Goal: Complete application form

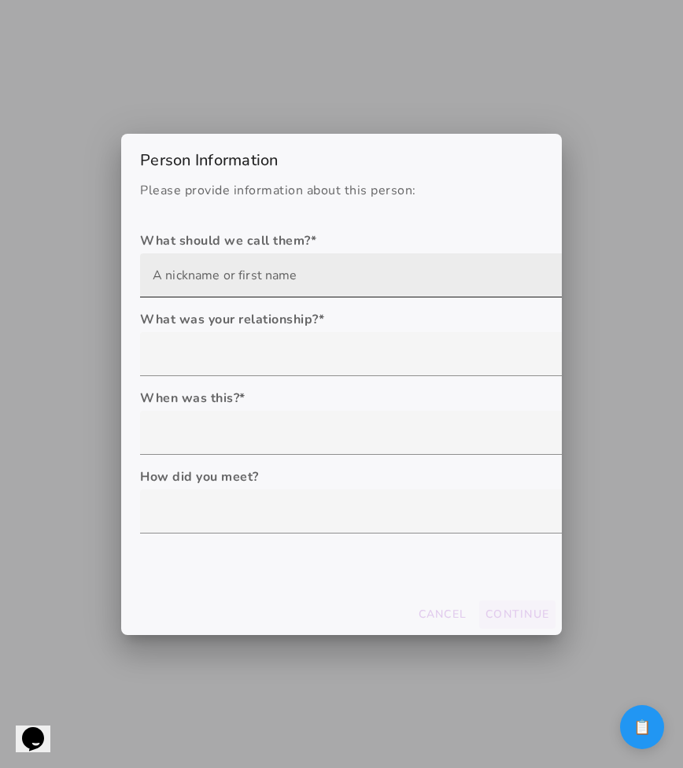
click at [280, 268] on input "text" at bounding box center [413, 275] width 521 height 44
type input "M"
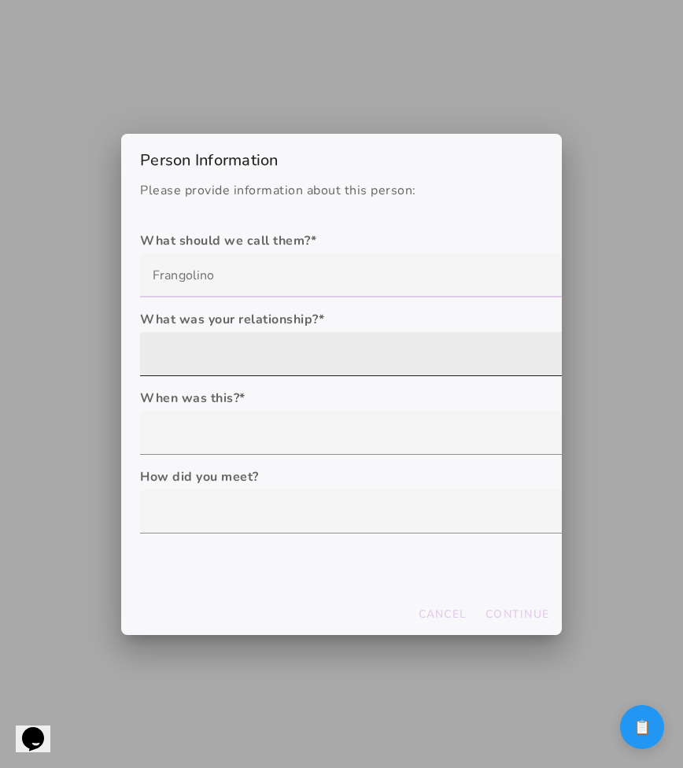
type input "Frangolino"
type mwc-textfield "Frangolino"
click at [210, 360] on div at bounding box center [413, 354] width 546 height 44
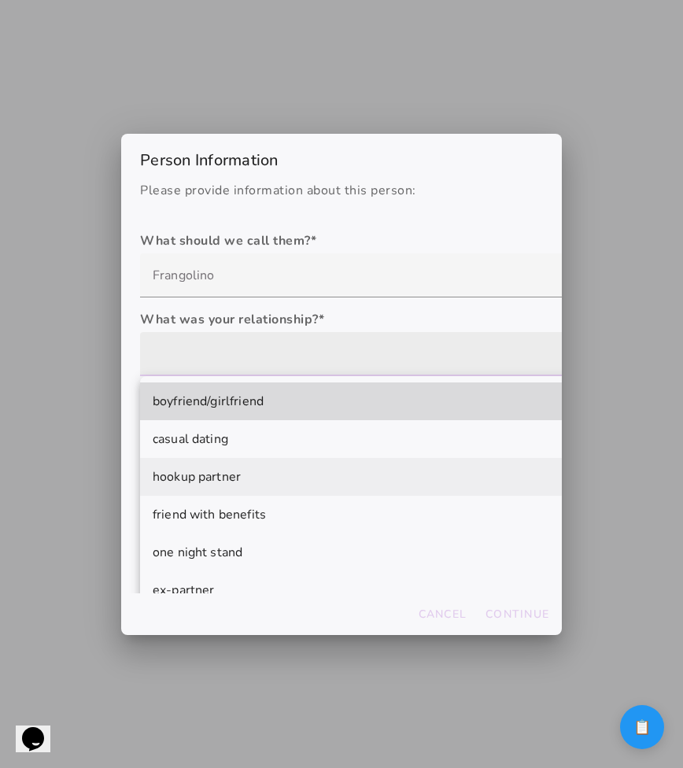
scroll to position [98, 0]
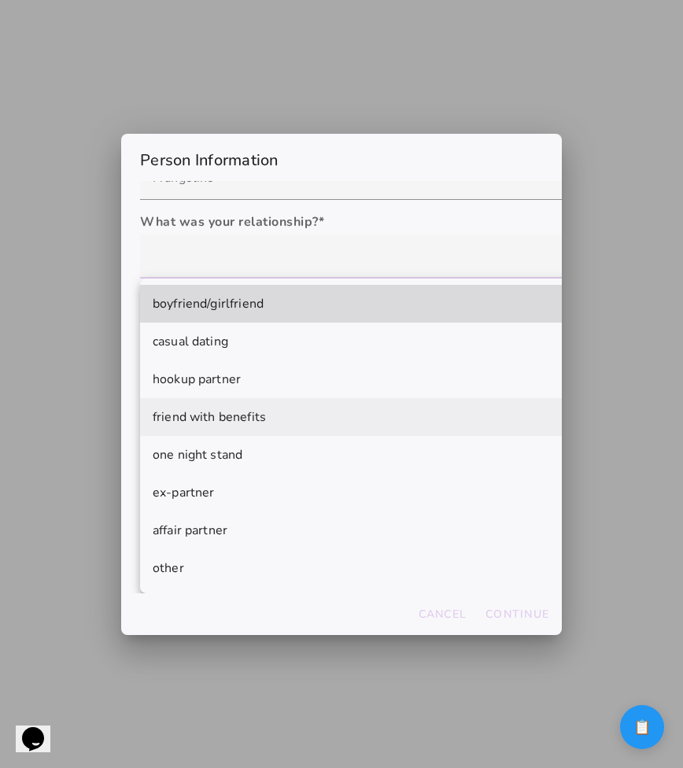
click at [214, 402] on mwc-list-item "friend with benefits" at bounding box center [413, 417] width 546 height 38
type mwc-select "friend with benefits"
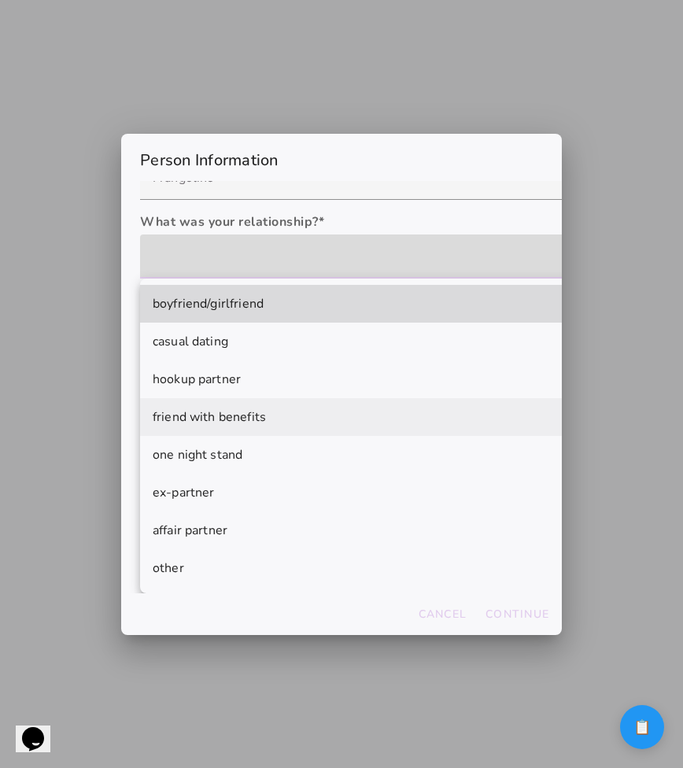
scroll to position [0, 0]
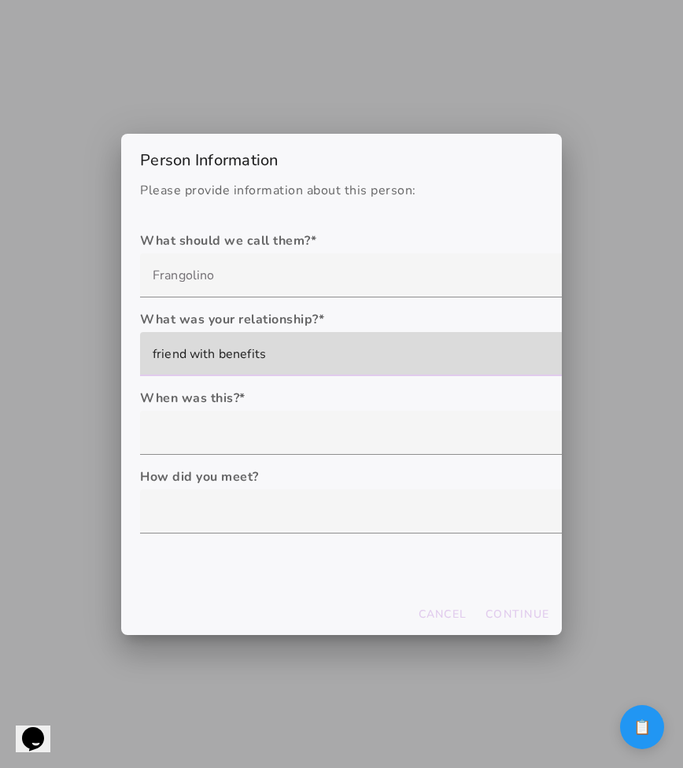
click at [228, 392] on label "When was this? *" at bounding box center [413, 398] width 546 height 19
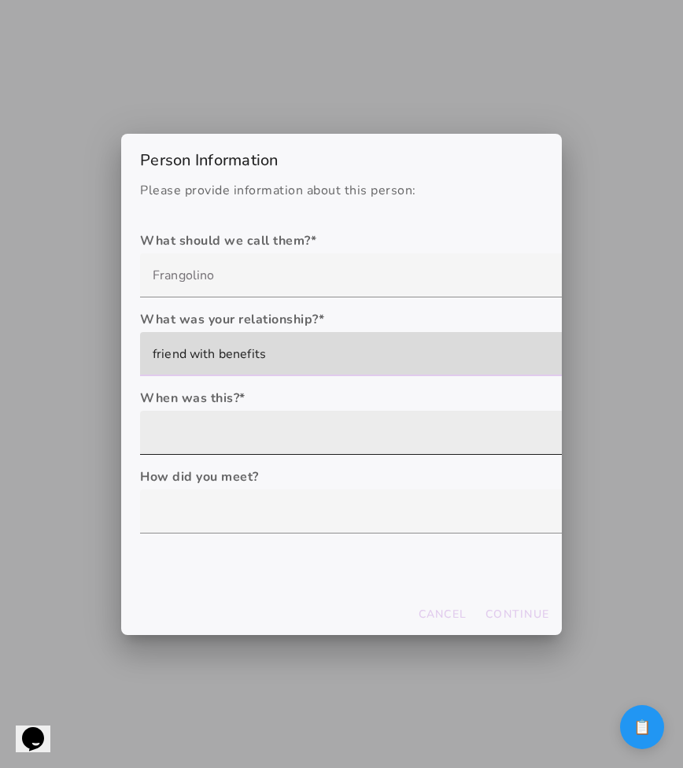
click at [224, 425] on div at bounding box center [413, 433] width 546 height 44
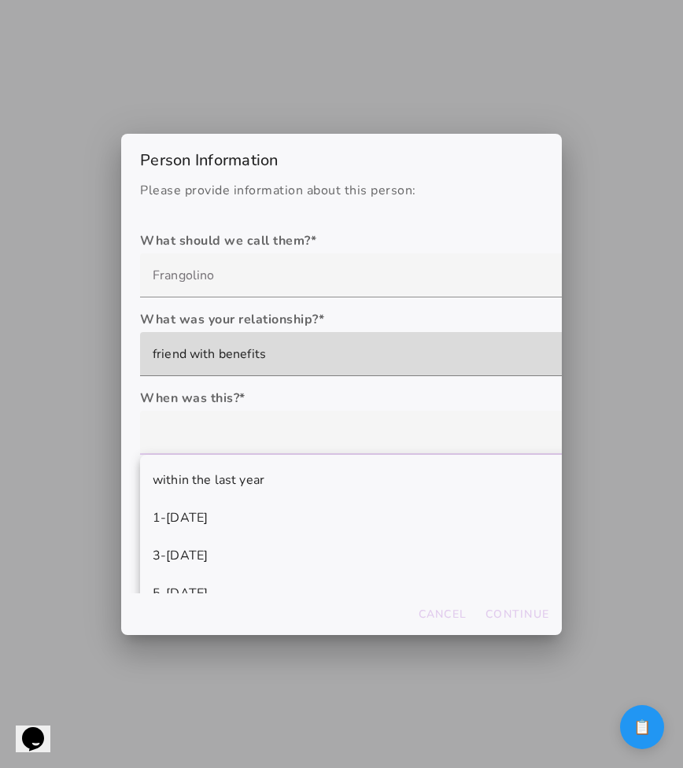
scroll to position [63, 0]
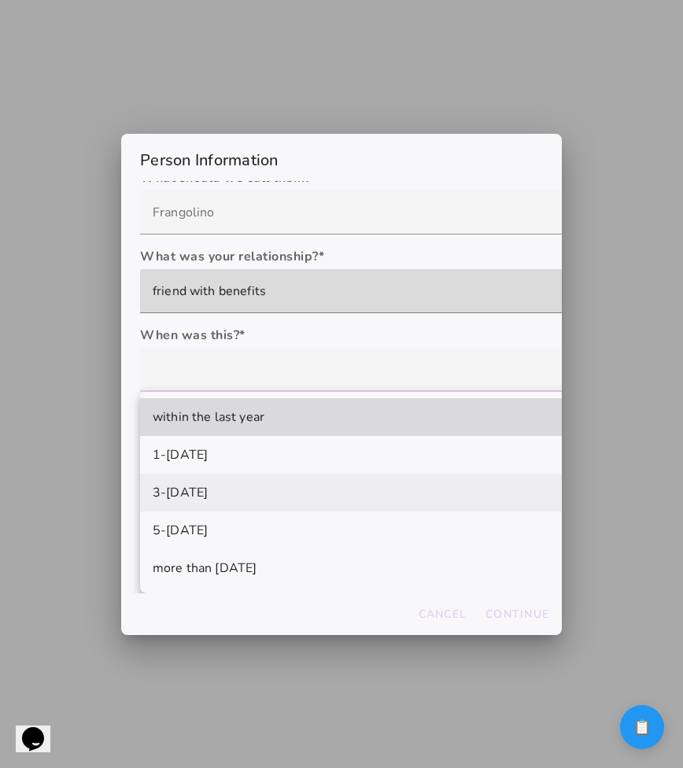
click at [0, 0] on slot "3-5 years ago" at bounding box center [0, 0] width 0 height 0
type mwc-select "3-5 years ago"
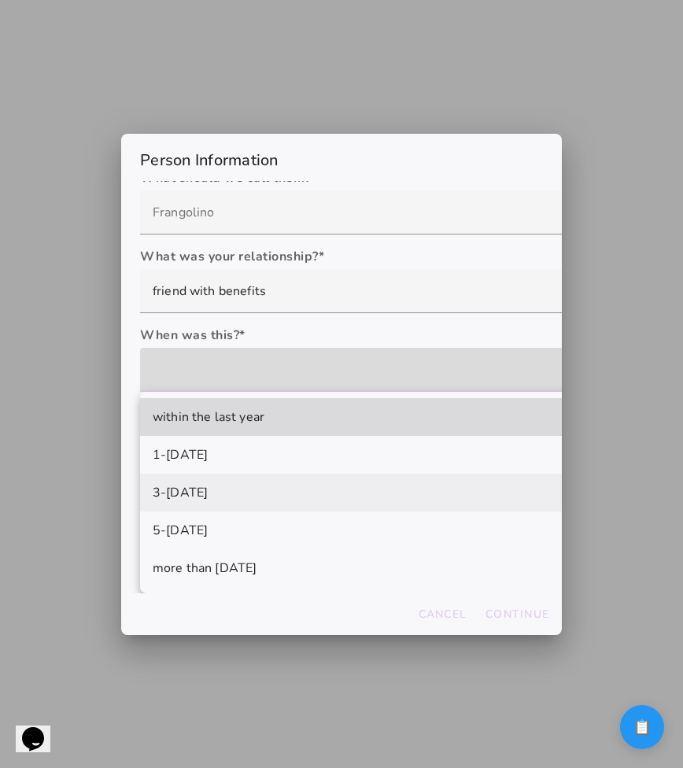
scroll to position [0, 0]
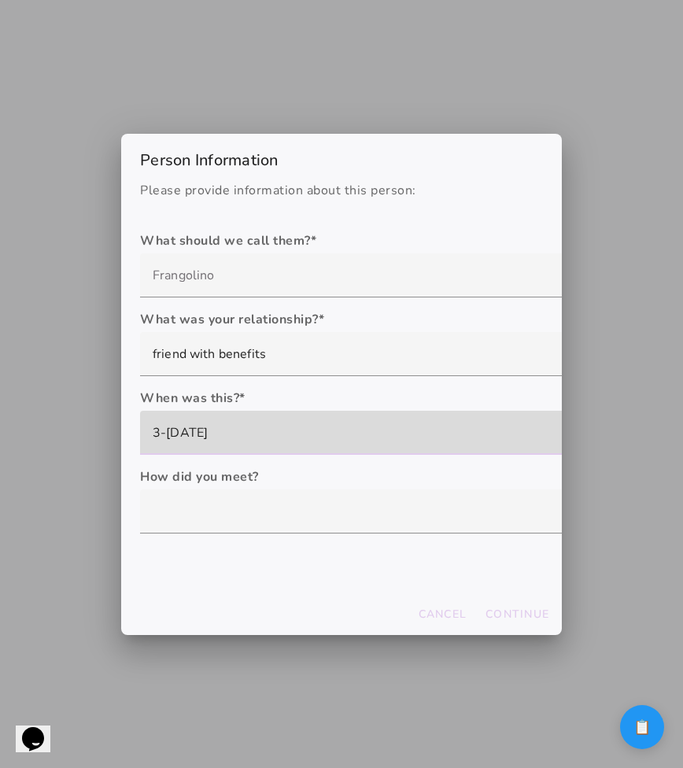
click at [229, 478] on label "How did you meet?" at bounding box center [413, 476] width 546 height 19
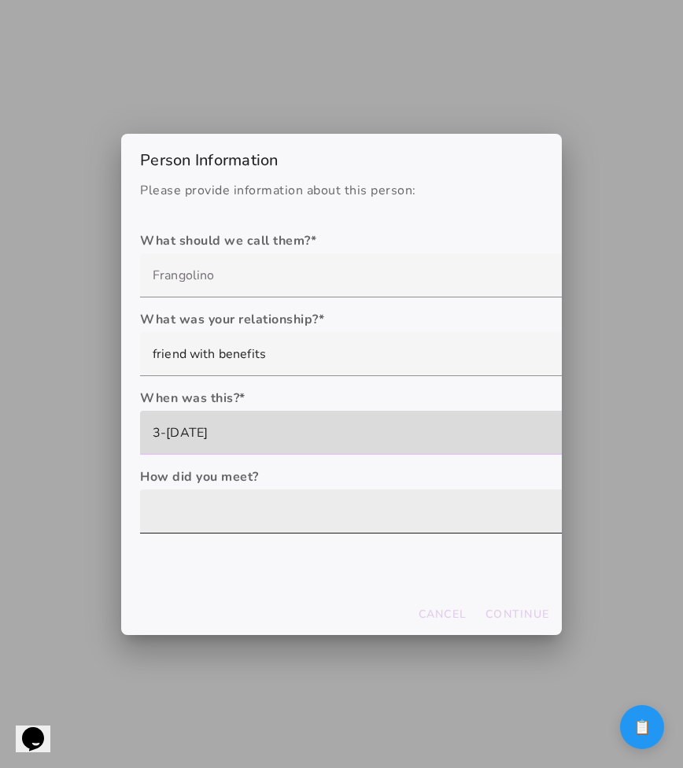
click at [227, 513] on div at bounding box center [413, 511] width 546 height 44
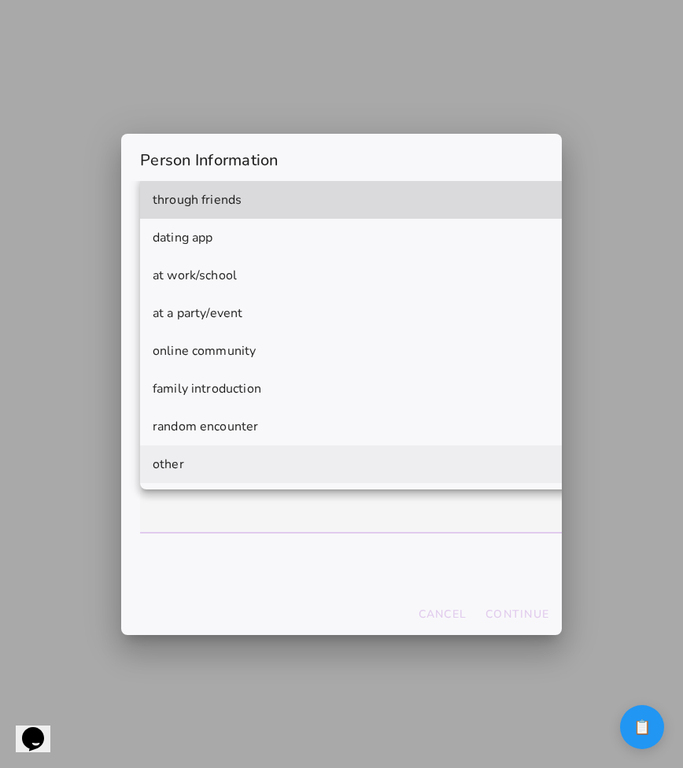
click at [279, 438] on mwc-list-item "random encounter" at bounding box center [413, 427] width 546 height 38
type mwc-select "random encounter"
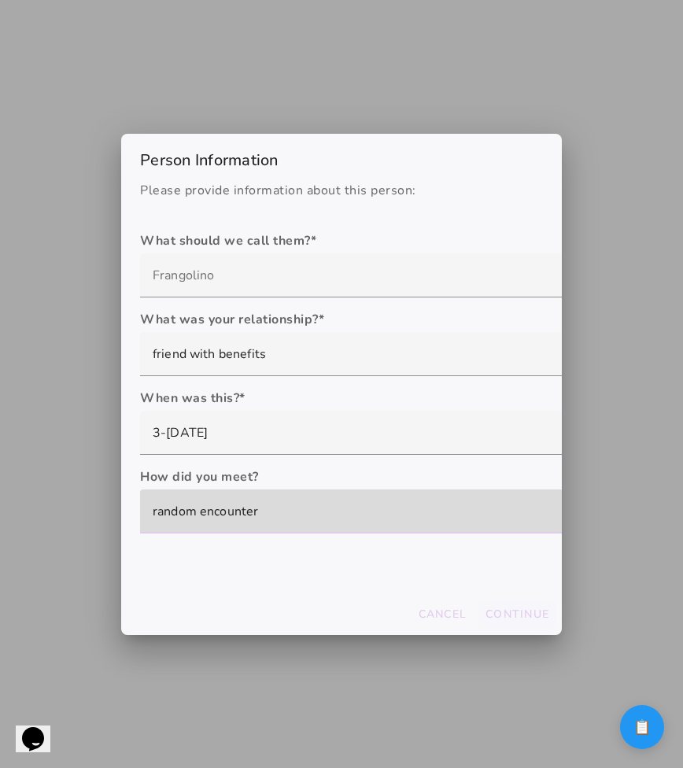
click at [510, 601] on button "Continue" at bounding box center [517, 614] width 76 height 28
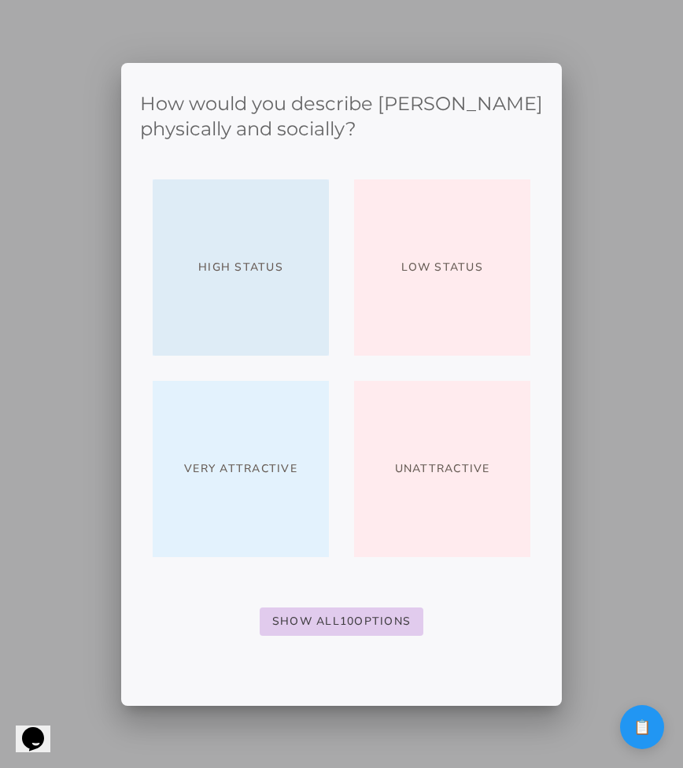
click at [292, 299] on button "High Status" at bounding box center [241, 267] width 176 height 176
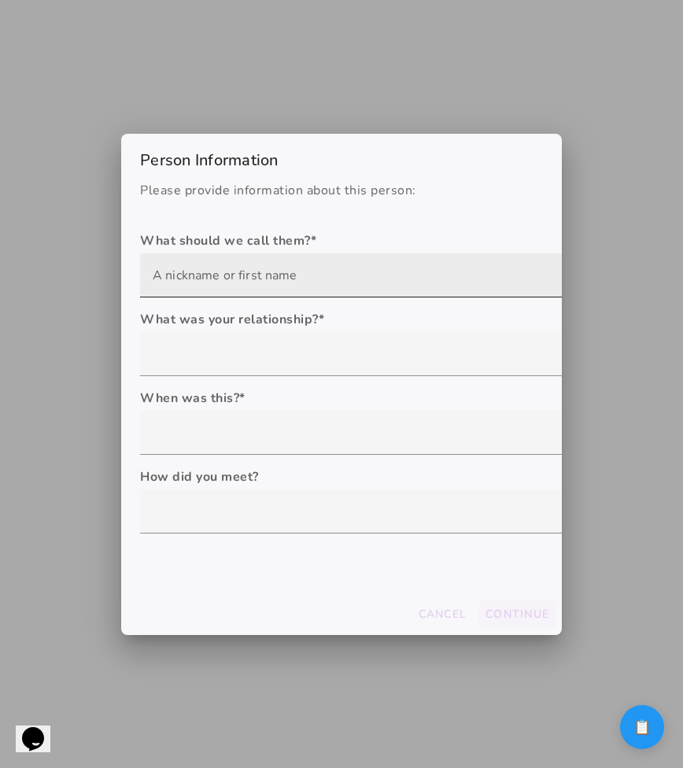
click at [287, 271] on input "text" at bounding box center [413, 275] width 521 height 44
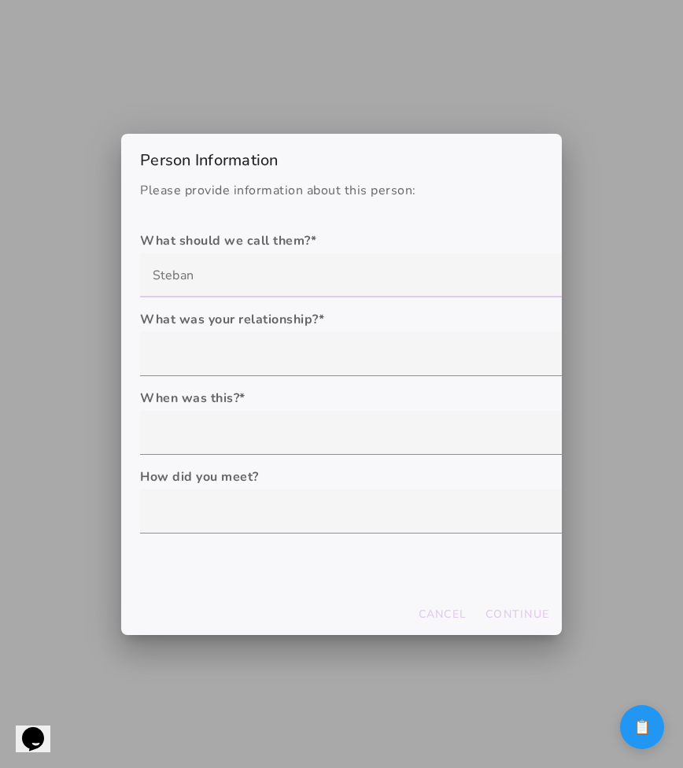
click at [260, 377] on persistence-form "What should we call them? * What was your relationship? * boyfriend/girlfriend …" at bounding box center [413, 388] width 546 height 315
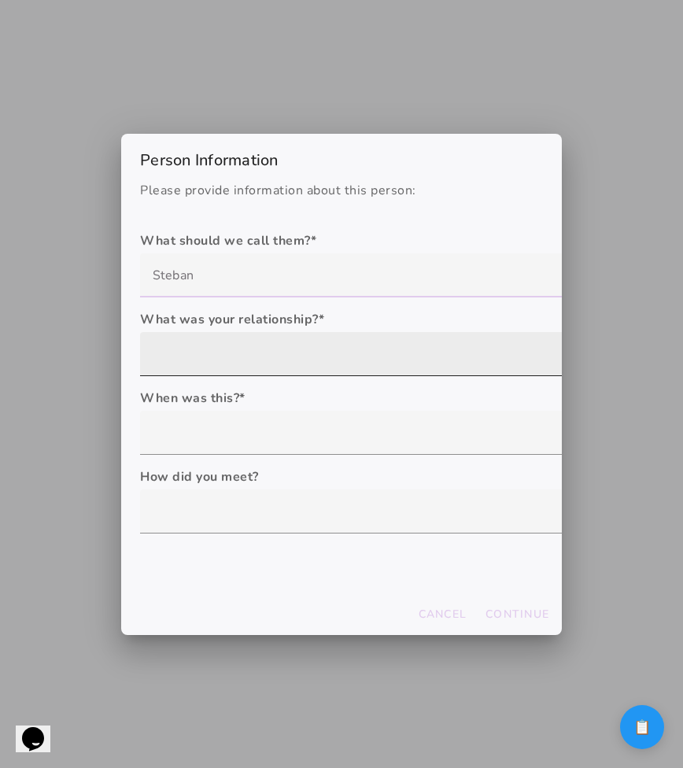
type input "Steban"
type mwc-textfield "Steban"
click at [262, 370] on div at bounding box center [413, 354] width 546 height 44
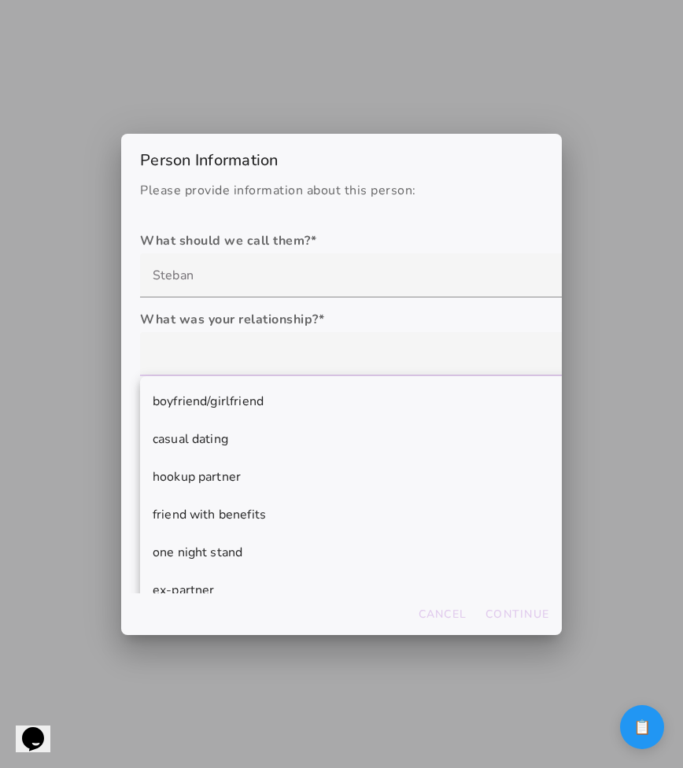
scroll to position [98, 0]
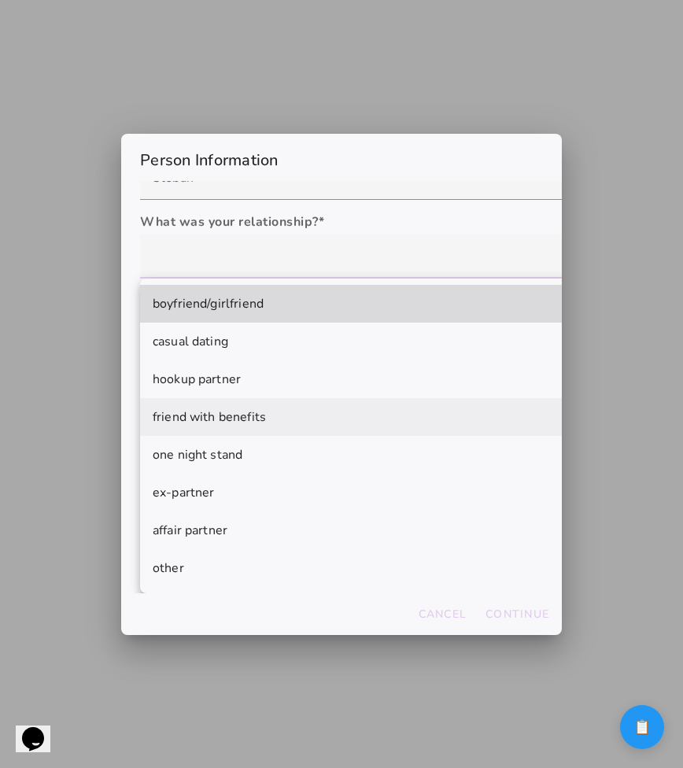
click at [257, 405] on mwc-list-item "friend with benefits" at bounding box center [413, 417] width 546 height 38
type mwc-select "friend with benefits"
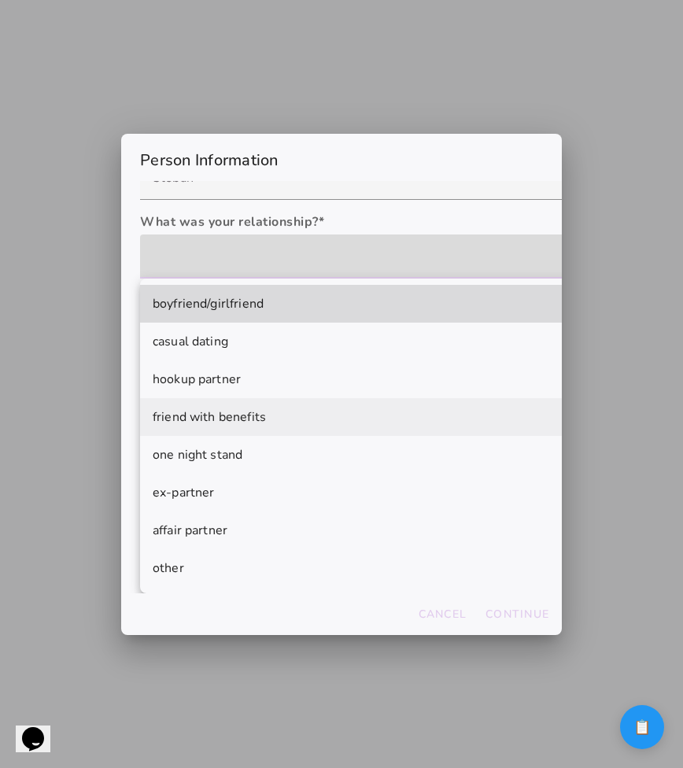
scroll to position [0, 0]
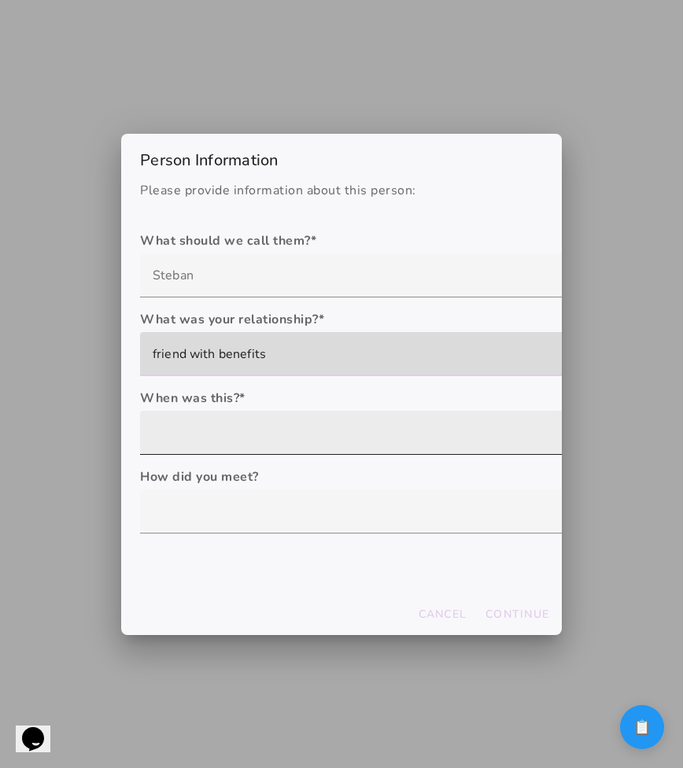
click at [242, 438] on div at bounding box center [413, 433] width 546 height 44
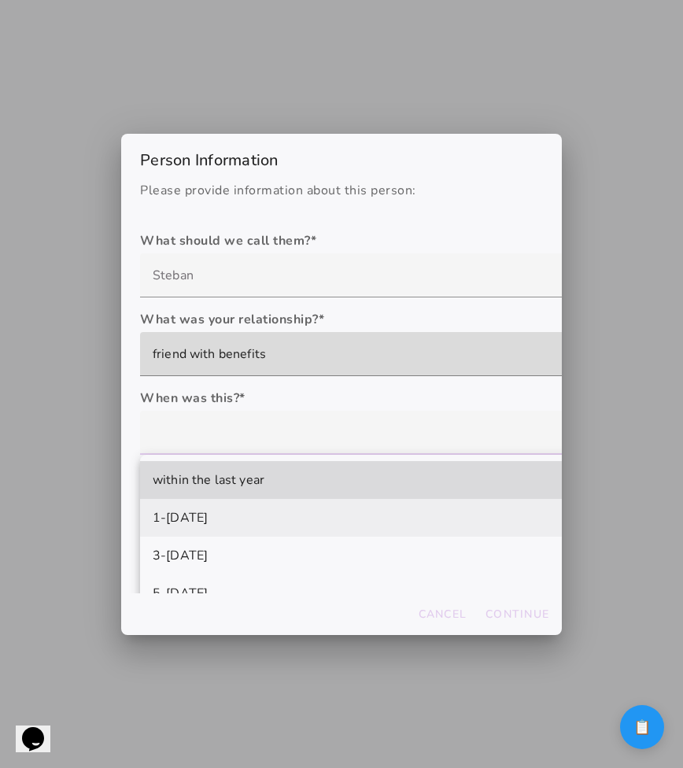
scroll to position [63, 0]
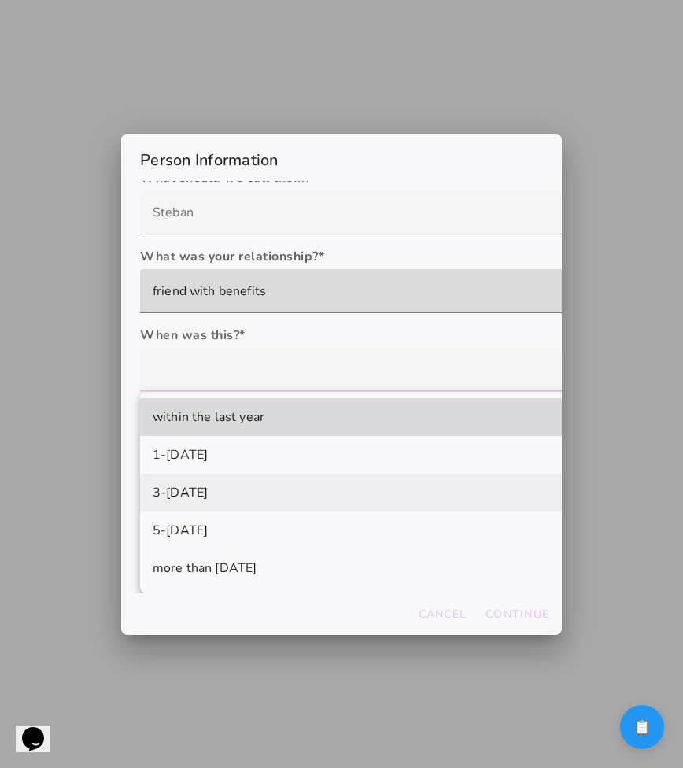
click at [237, 492] on mwc-list-item "3-5 years ago" at bounding box center [413, 493] width 546 height 38
type mwc-select "3-5 years ago"
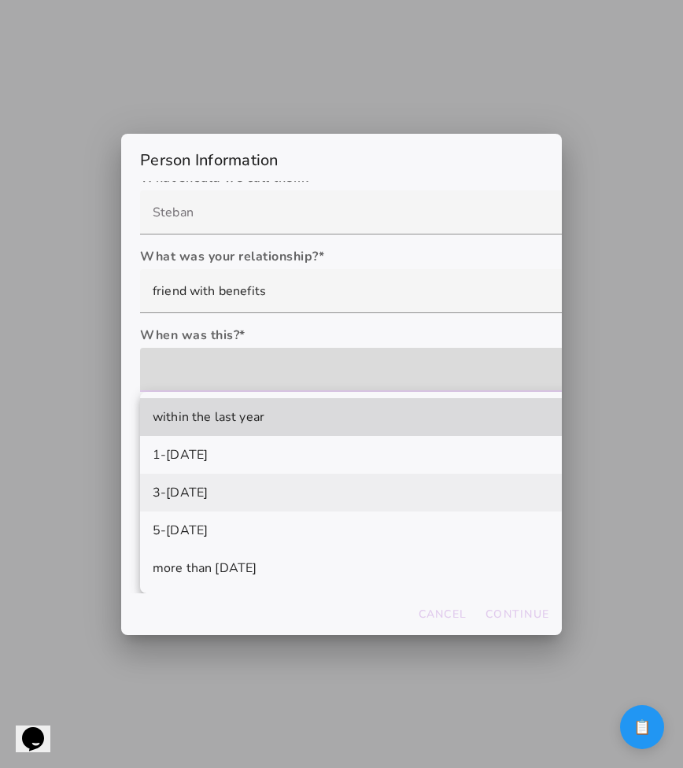
scroll to position [0, 0]
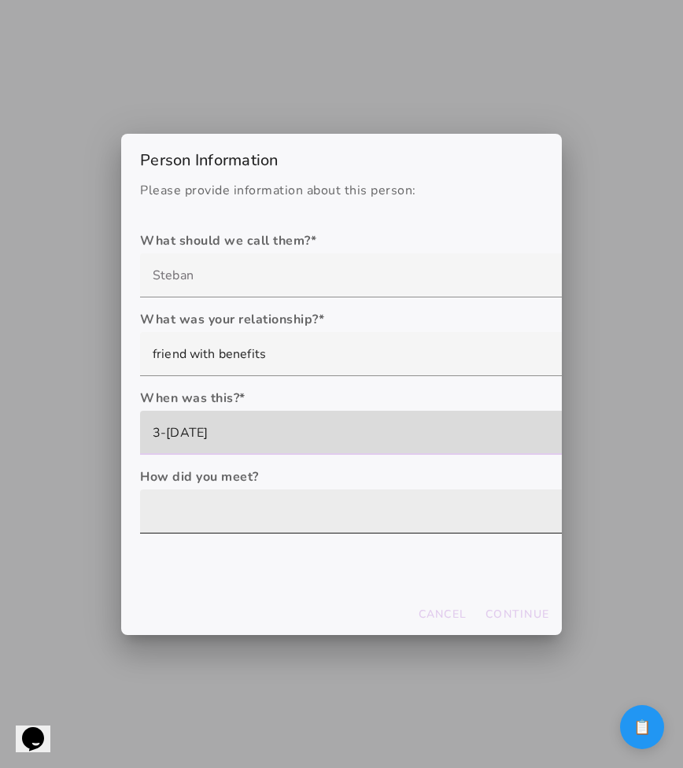
click at [235, 521] on div at bounding box center [413, 511] width 546 height 44
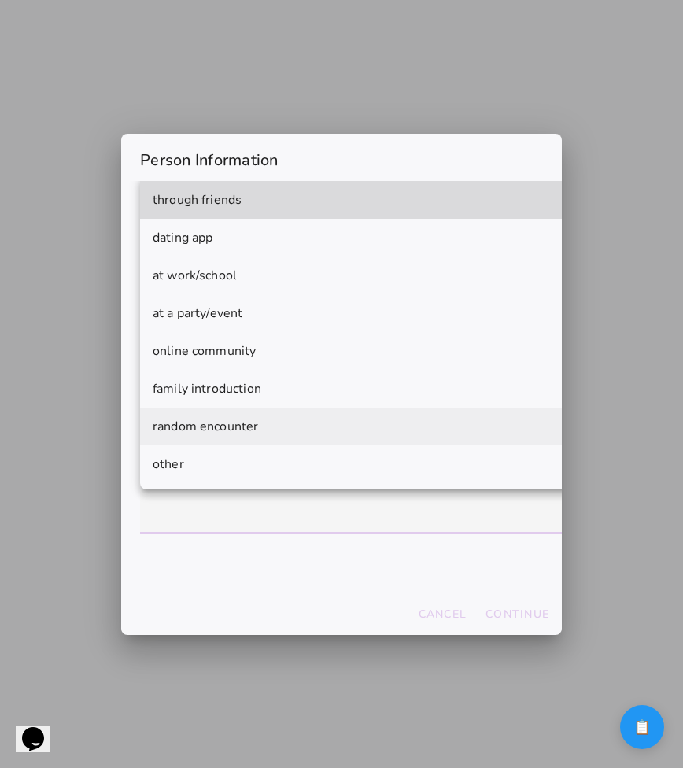
click at [281, 443] on mwc-list-item "random encounter" at bounding box center [413, 427] width 546 height 38
type mwc-select "random encounter"
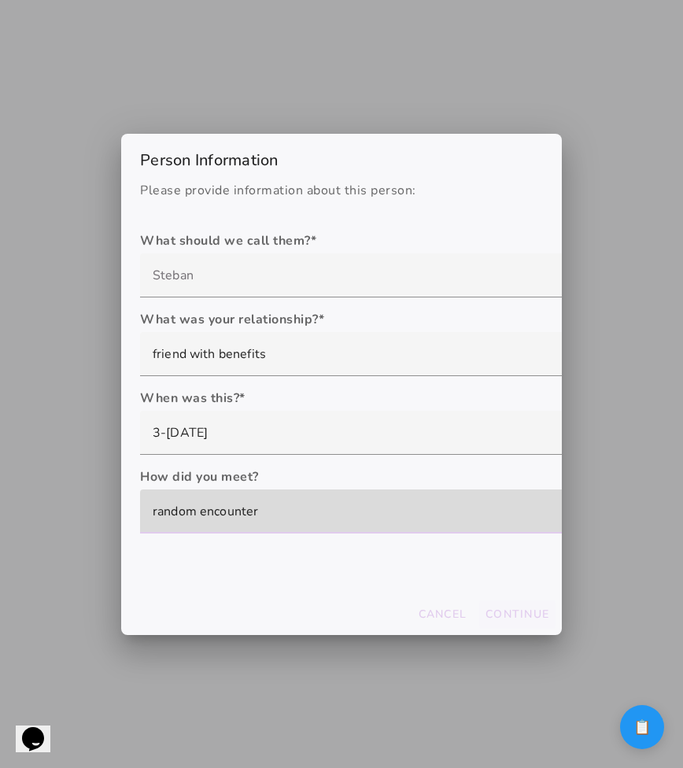
click at [517, 622] on button "Continue" at bounding box center [517, 614] width 76 height 28
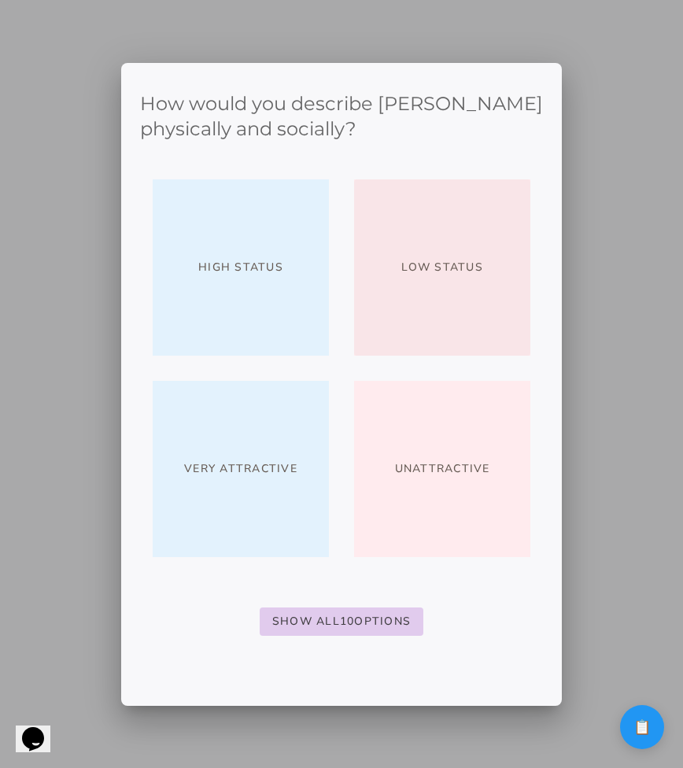
click at [402, 275] on span "Low Status" at bounding box center [442, 267] width 82 height 19
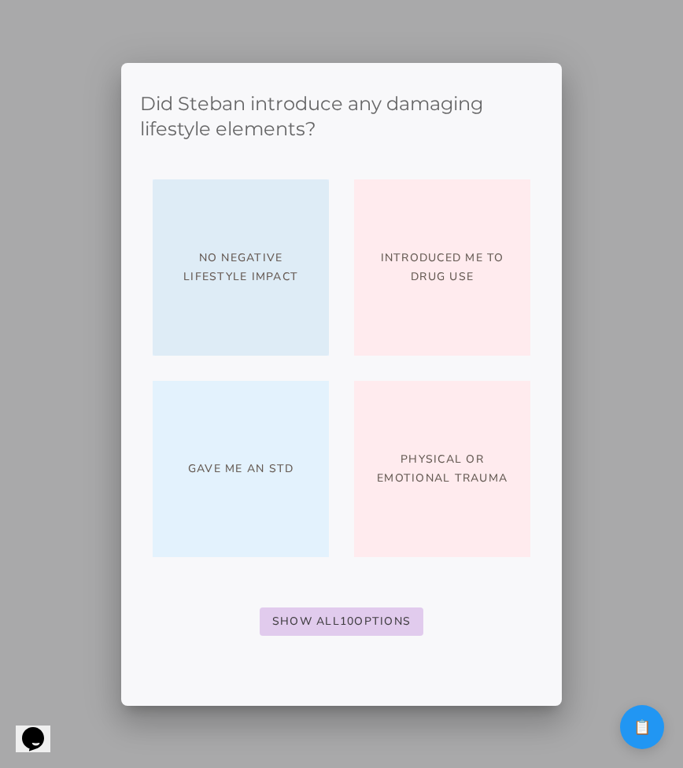
click at [280, 290] on button "No negative lifestyle impact" at bounding box center [241, 267] width 176 height 176
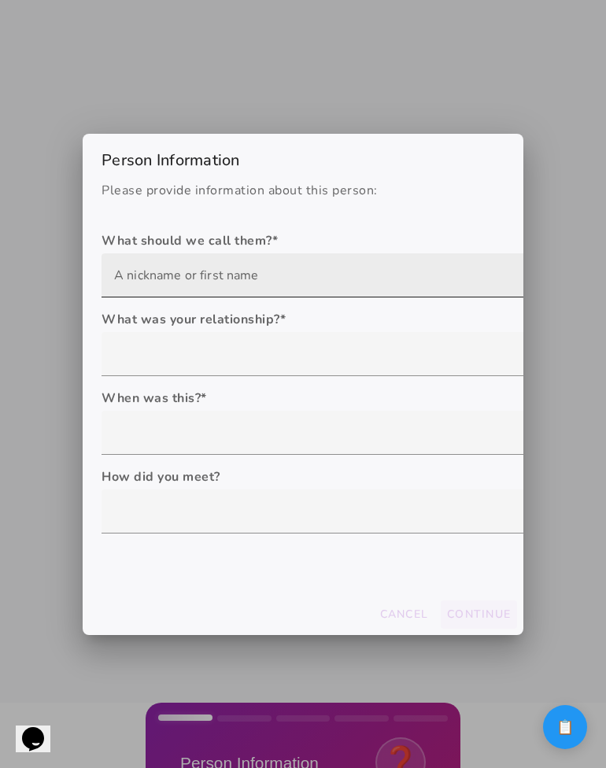
click at [305, 272] on input "text" at bounding box center [344, 275] width 460 height 44
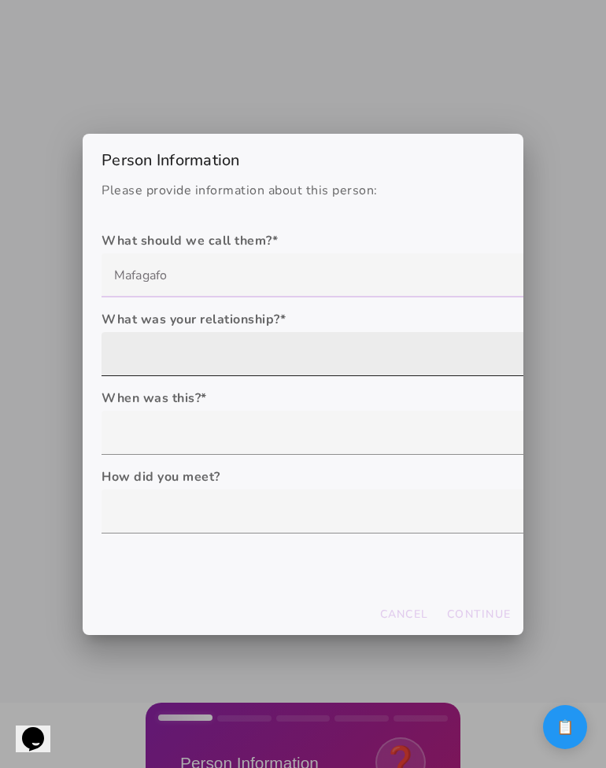
type input "Mafagafo"
type mwc-textfield "Mafagafo"
click at [243, 356] on div at bounding box center [344, 354] width 485 height 44
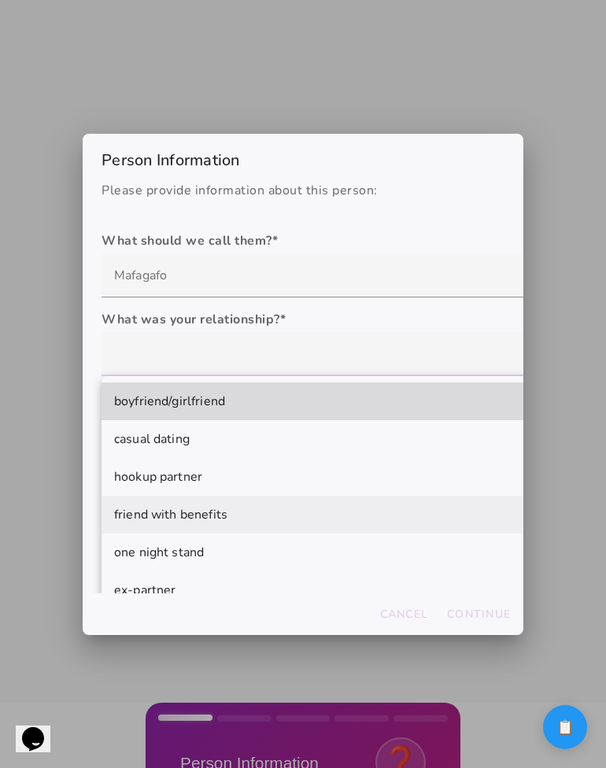
scroll to position [89, 0]
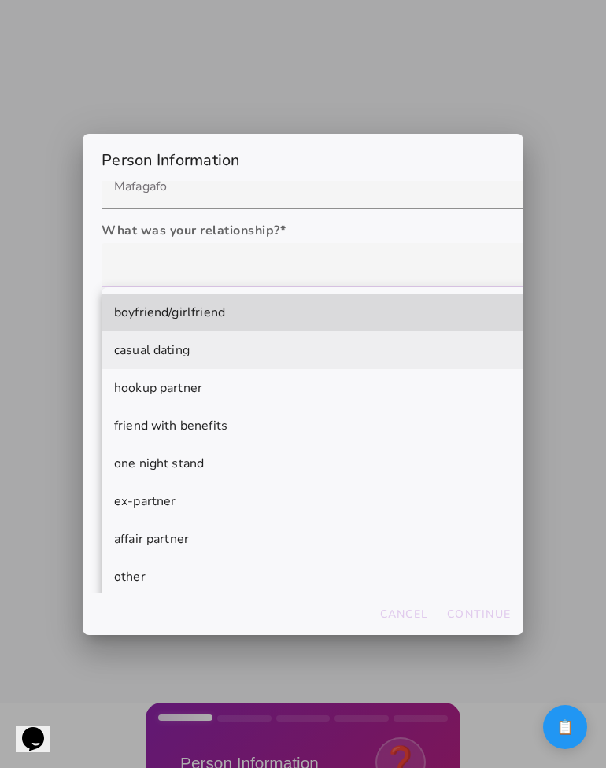
click at [227, 349] on mwc-list-item "casual dating" at bounding box center [344, 350] width 485 height 38
type mwc-select "casual dating"
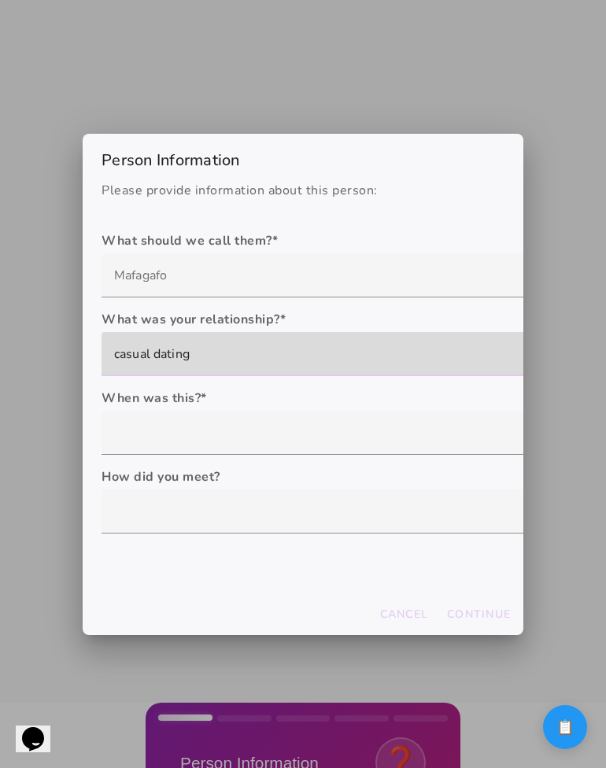
scroll to position [0, 0]
click at [227, 404] on label "When was this? *" at bounding box center [344, 398] width 485 height 19
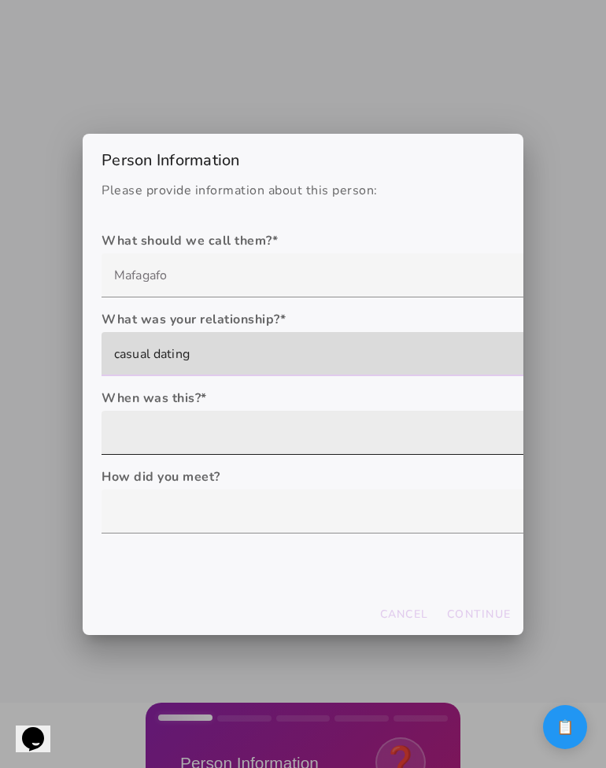
click at [227, 425] on div at bounding box center [344, 433] width 485 height 44
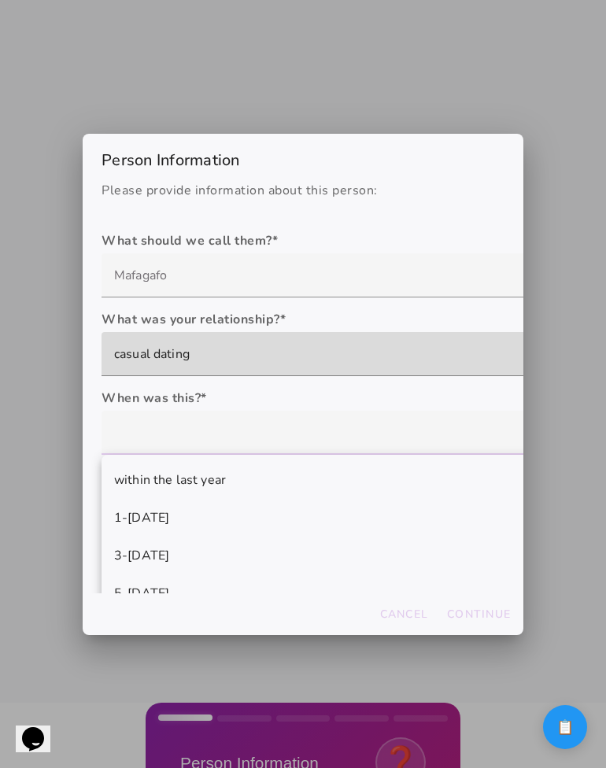
scroll to position [57, 0]
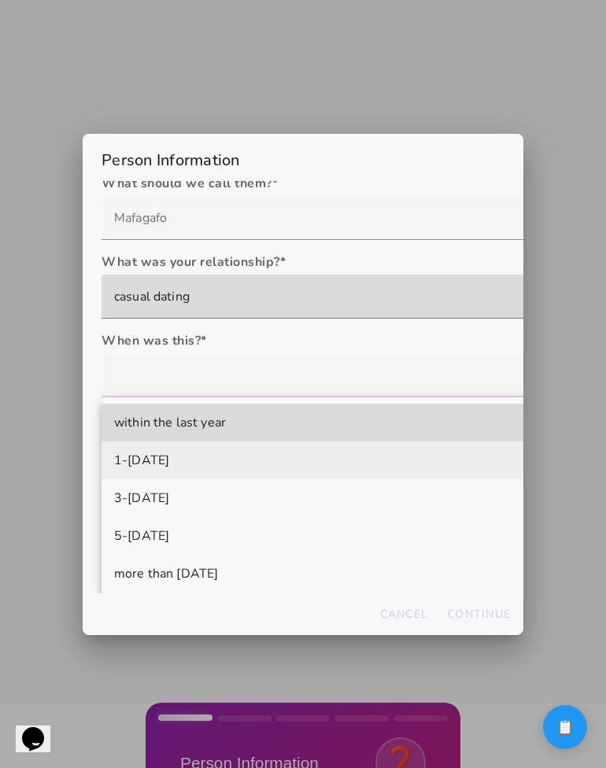
click at [227, 497] on mwc-list-item "3-5 years ago" at bounding box center [344, 498] width 485 height 38
type mwc-select "3-5 years ago"
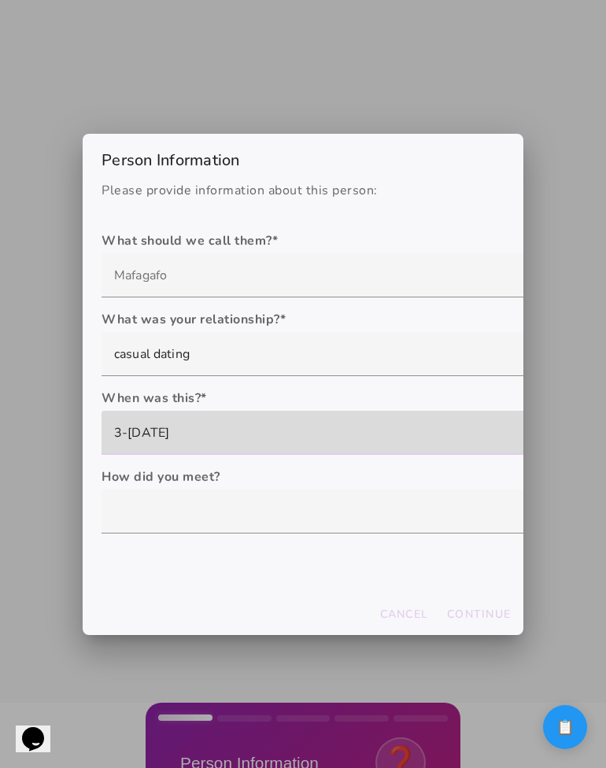
scroll to position [0, 0]
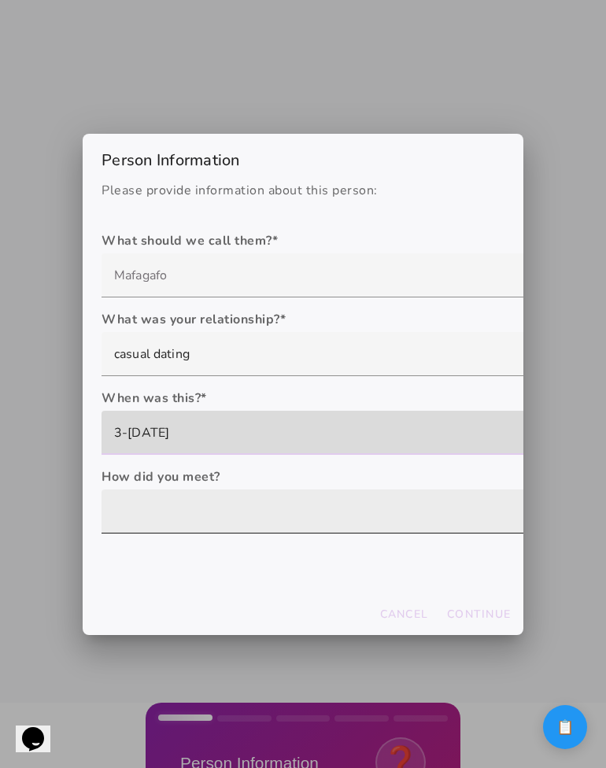
click at [586, 515] on span at bounding box center [586, 515] width 0 height 0
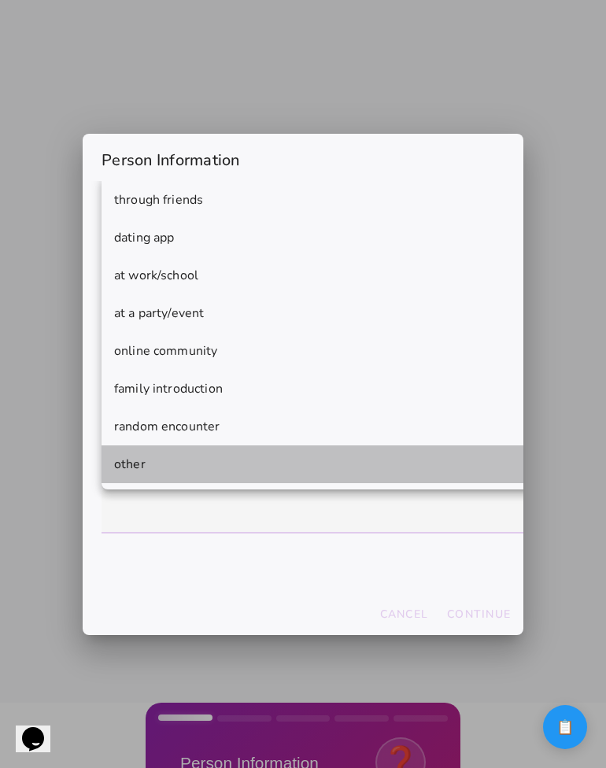
click at [376, 451] on mwc-list-item "other" at bounding box center [344, 464] width 485 height 38
type mwc-select "other"
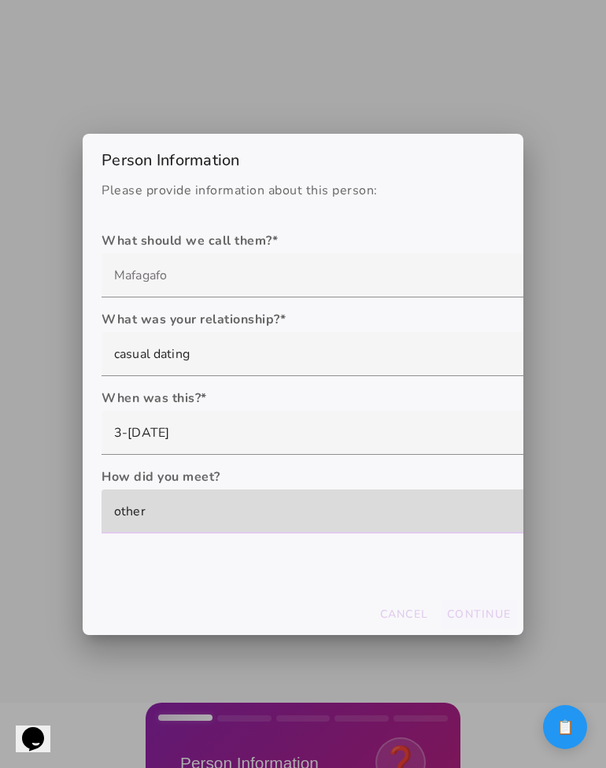
click at [0, 0] on slot "Continue" at bounding box center [0, 0] width 0 height 0
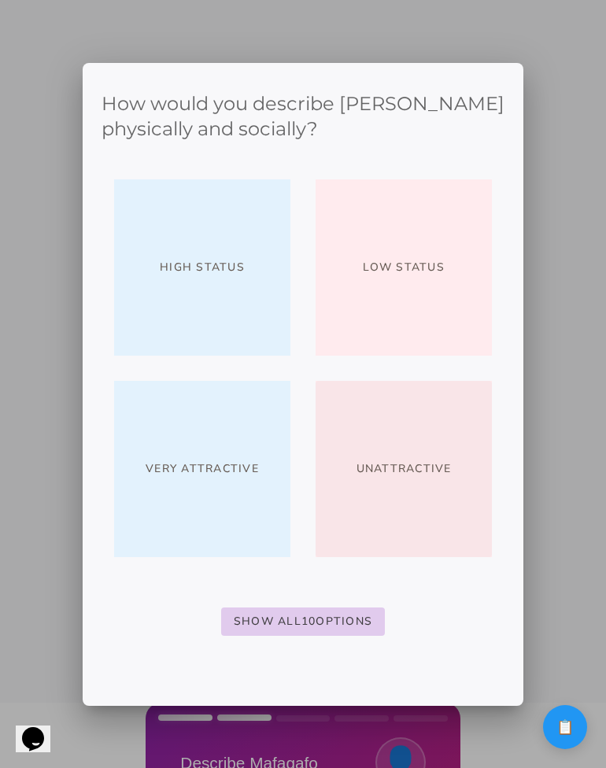
click at [0, 0] on slot "High Status" at bounding box center [0, 0] width 0 height 0
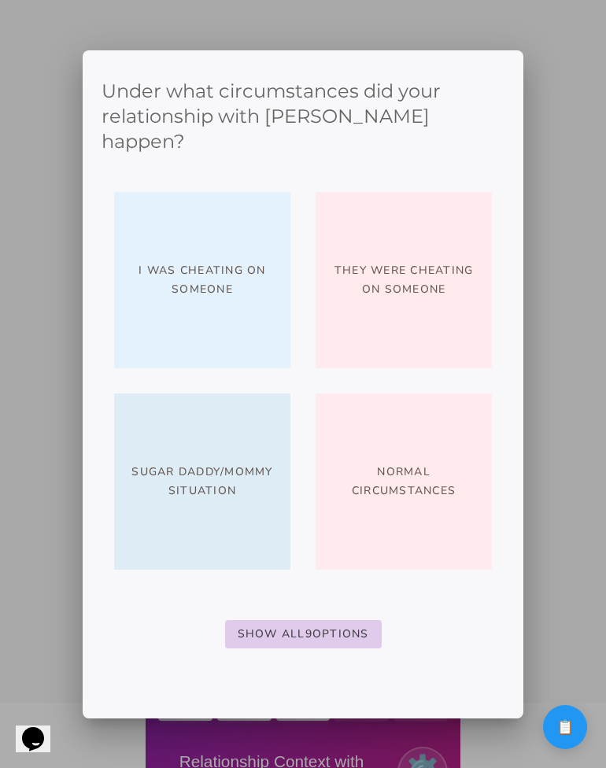
click at [238, 478] on span "Sugar daddy/mommy situation" at bounding box center [202, 482] width 151 height 38
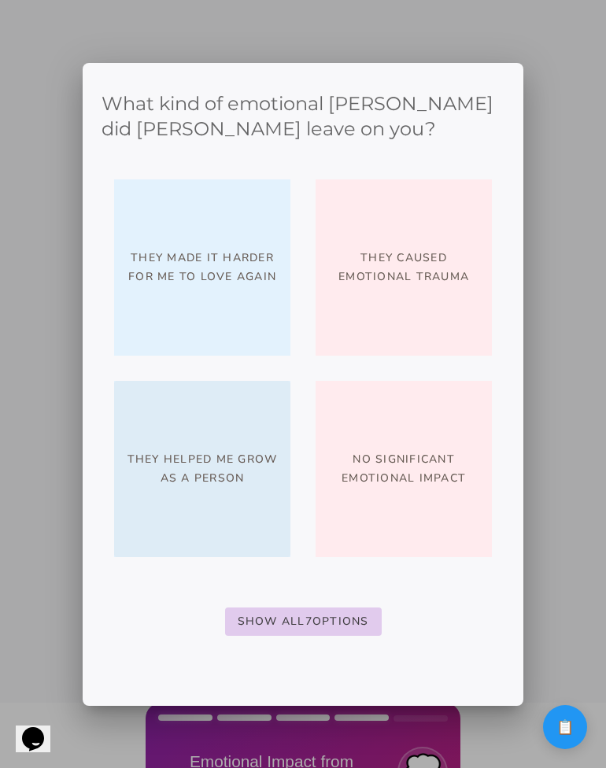
click at [242, 469] on span "They helped me grow as a person" at bounding box center [202, 469] width 151 height 38
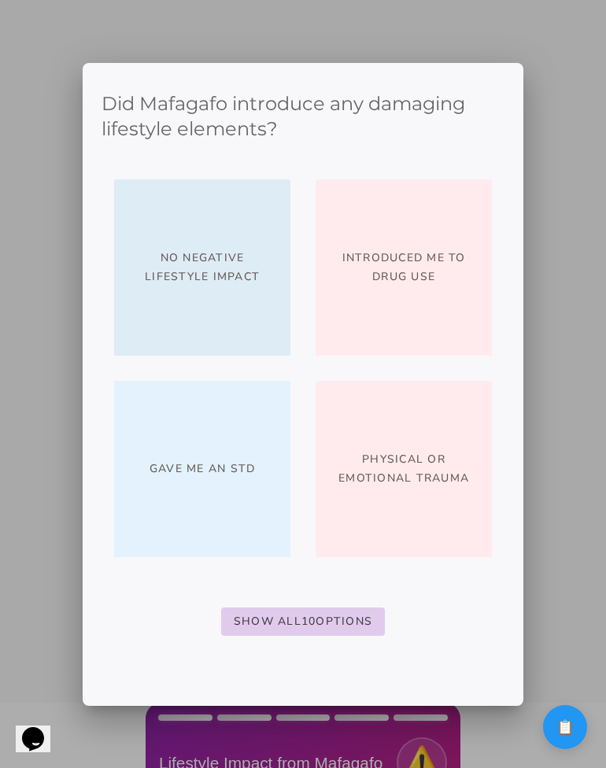
click at [249, 285] on span "No negative lifestyle impact" at bounding box center [202, 268] width 151 height 38
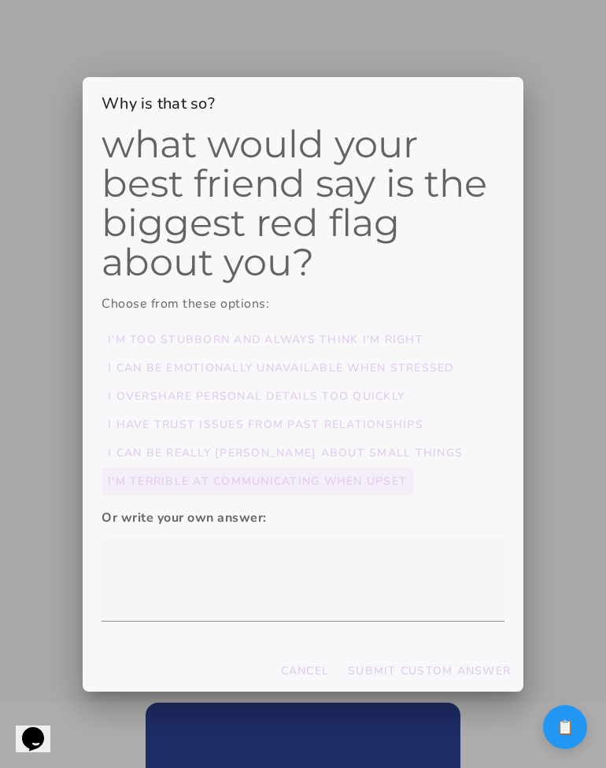
click at [0, 0] on slot "I'm terrible at communicating when upset" at bounding box center [0, 0] width 0 height 0
